Goal: Use online tool/utility: Utilize a website feature to perform a specific function

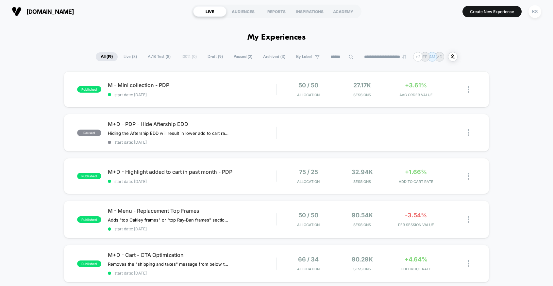
scroll to position [402, 0]
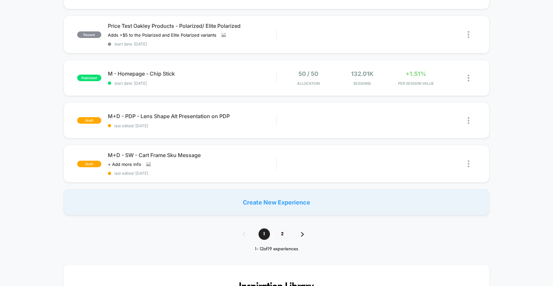
click at [298, 203] on div "Create New Experience" at bounding box center [277, 202] width 426 height 26
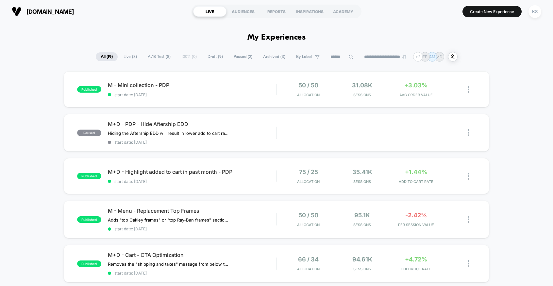
click at [217, 54] on span "Draft ( 9 )" at bounding box center [215, 56] width 25 height 9
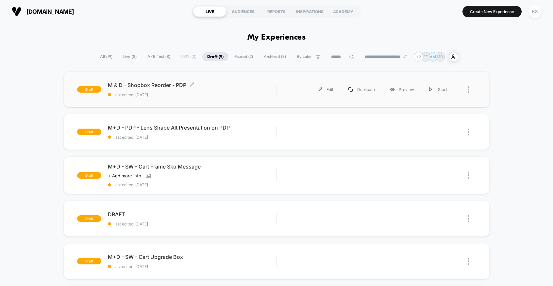
click at [249, 90] on div "M & D - Shopbox Reorder - PDP Click to edit experience details Click to edit ex…" at bounding box center [192, 89] width 169 height 15
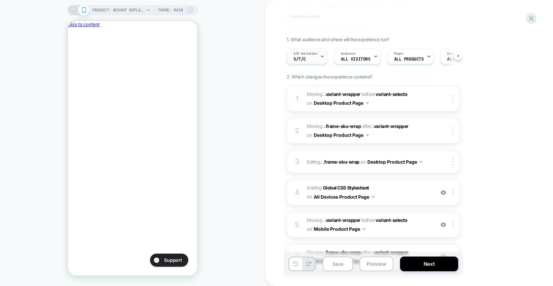
click at [322, 58] on icon at bounding box center [322, 56] width 4 height 4
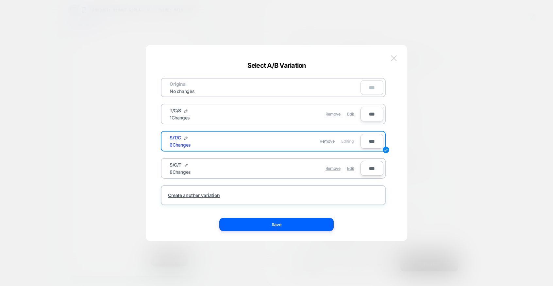
click at [392, 59] on img at bounding box center [394, 58] width 6 height 6
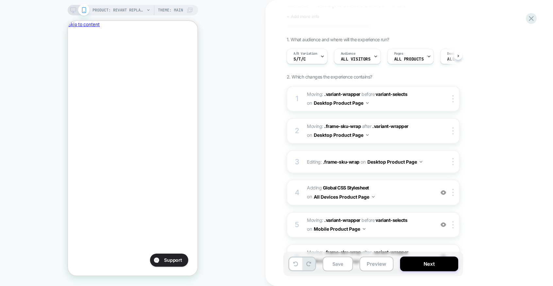
scroll to position [88, 0]
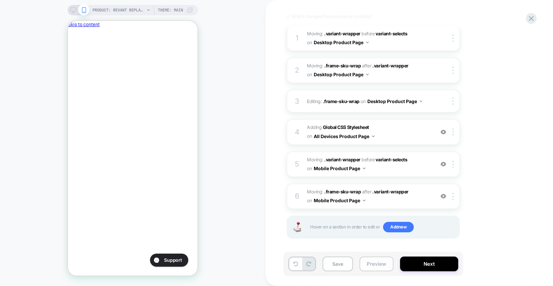
click at [375, 267] on button "Preview" at bounding box center [376, 263] width 34 height 15
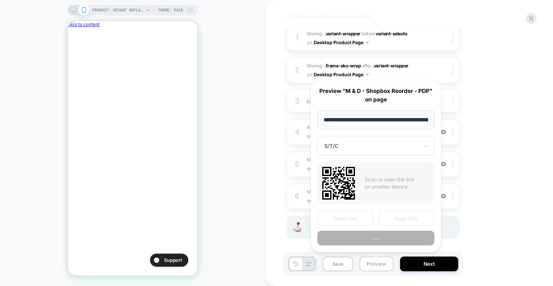
scroll to position [0, 146]
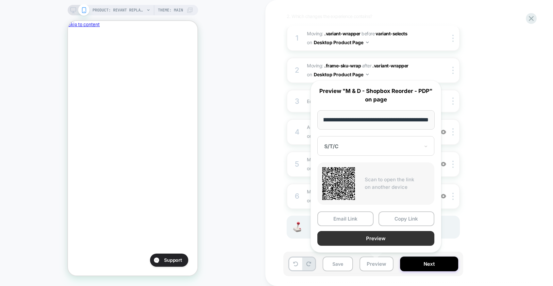
click at [379, 235] on button "Preview" at bounding box center [375, 238] width 117 height 15
